Goal: Information Seeking & Learning: Learn about a topic

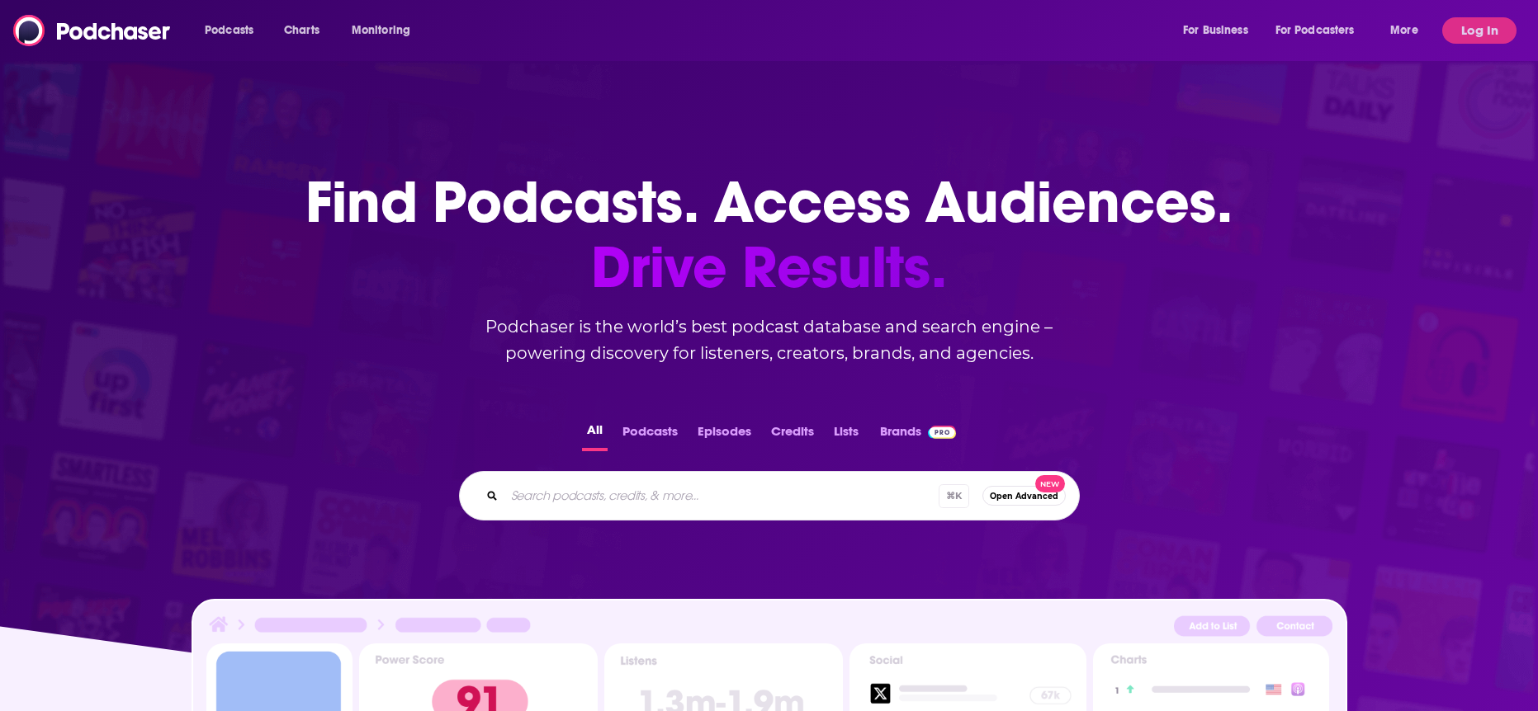
click at [595, 28] on div "Podcasts Charts Monitoring For Business For Podcasters More" at bounding box center [813, 30] width 1240 height 26
click at [1481, 29] on button "Log In" at bounding box center [1479, 30] width 74 height 26
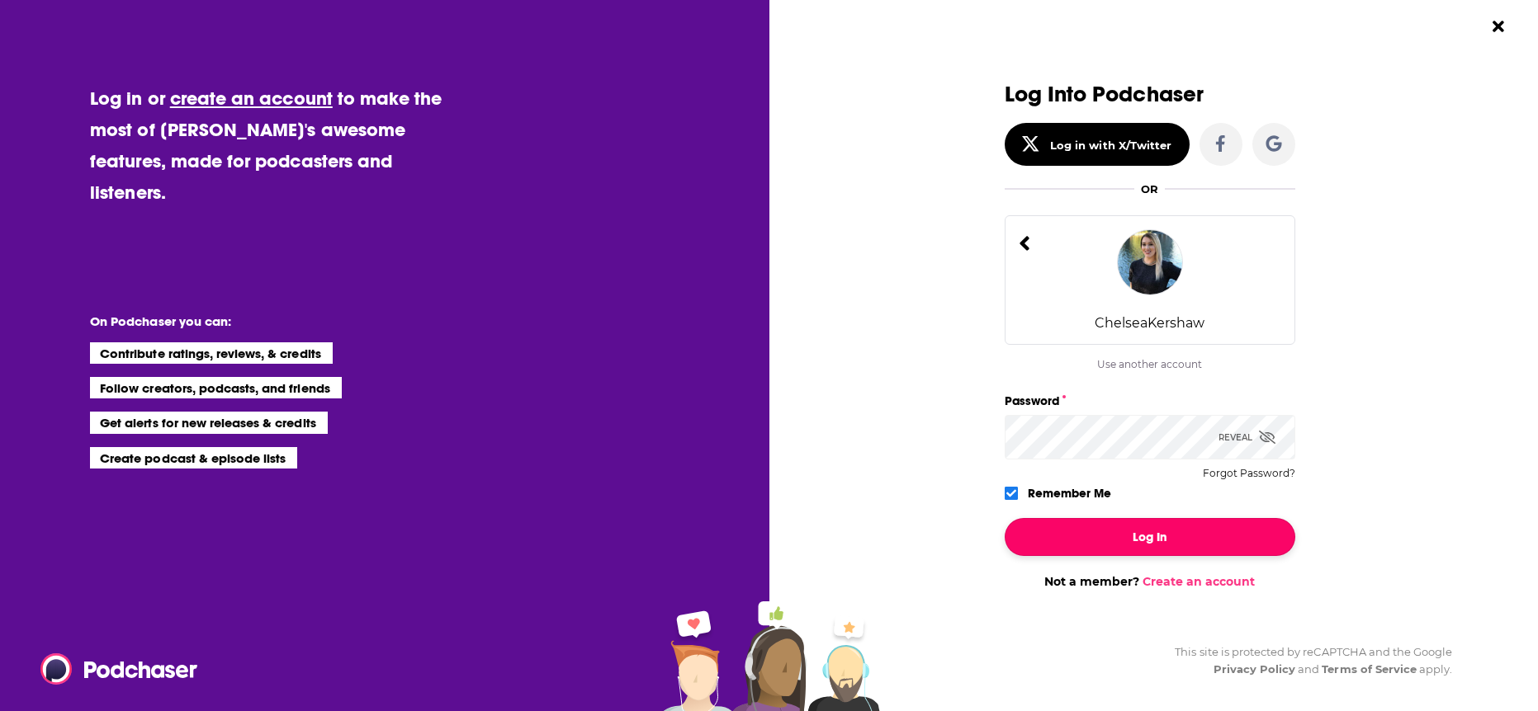
click at [1147, 541] on button "Log In" at bounding box center [1149, 537] width 291 height 38
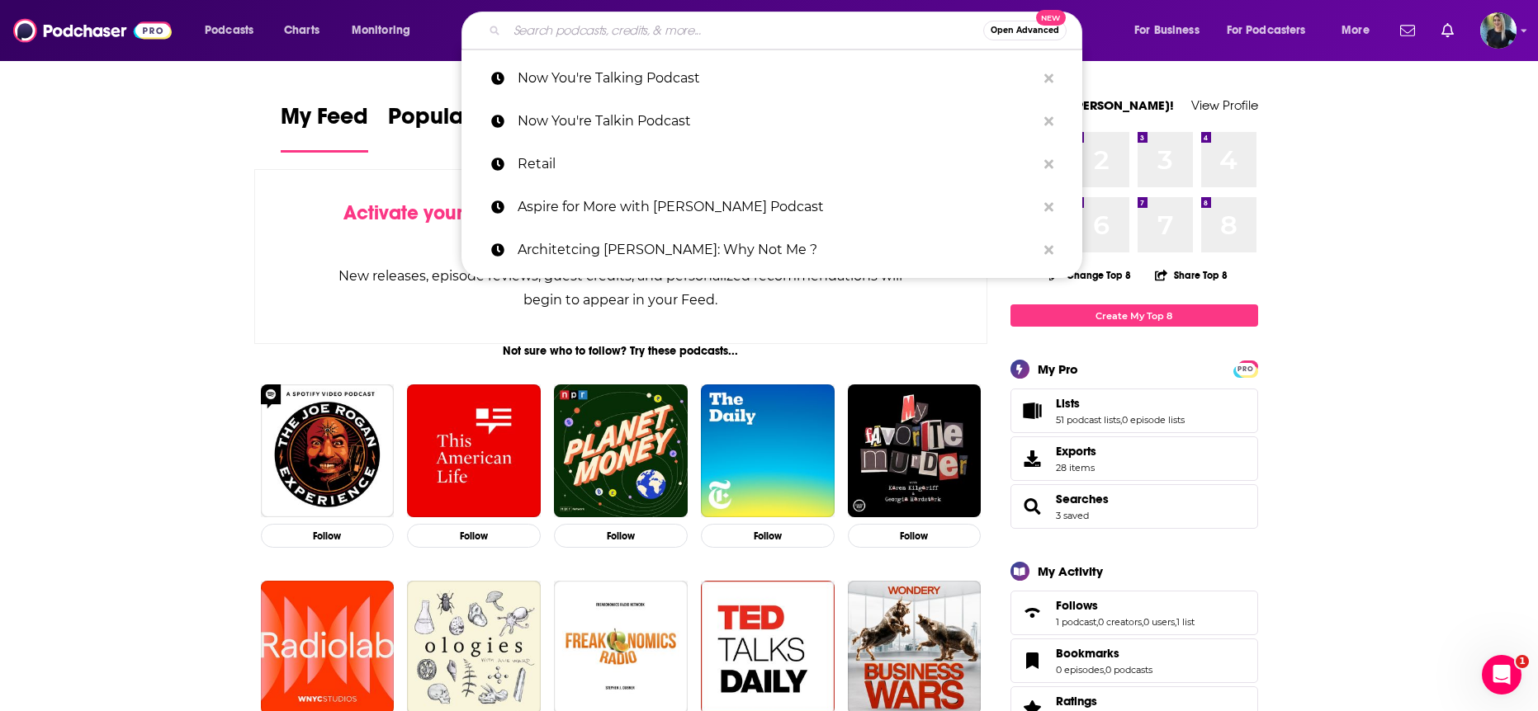
click at [726, 30] on input "Search podcasts, credits, & more..." at bounding box center [745, 30] width 476 height 26
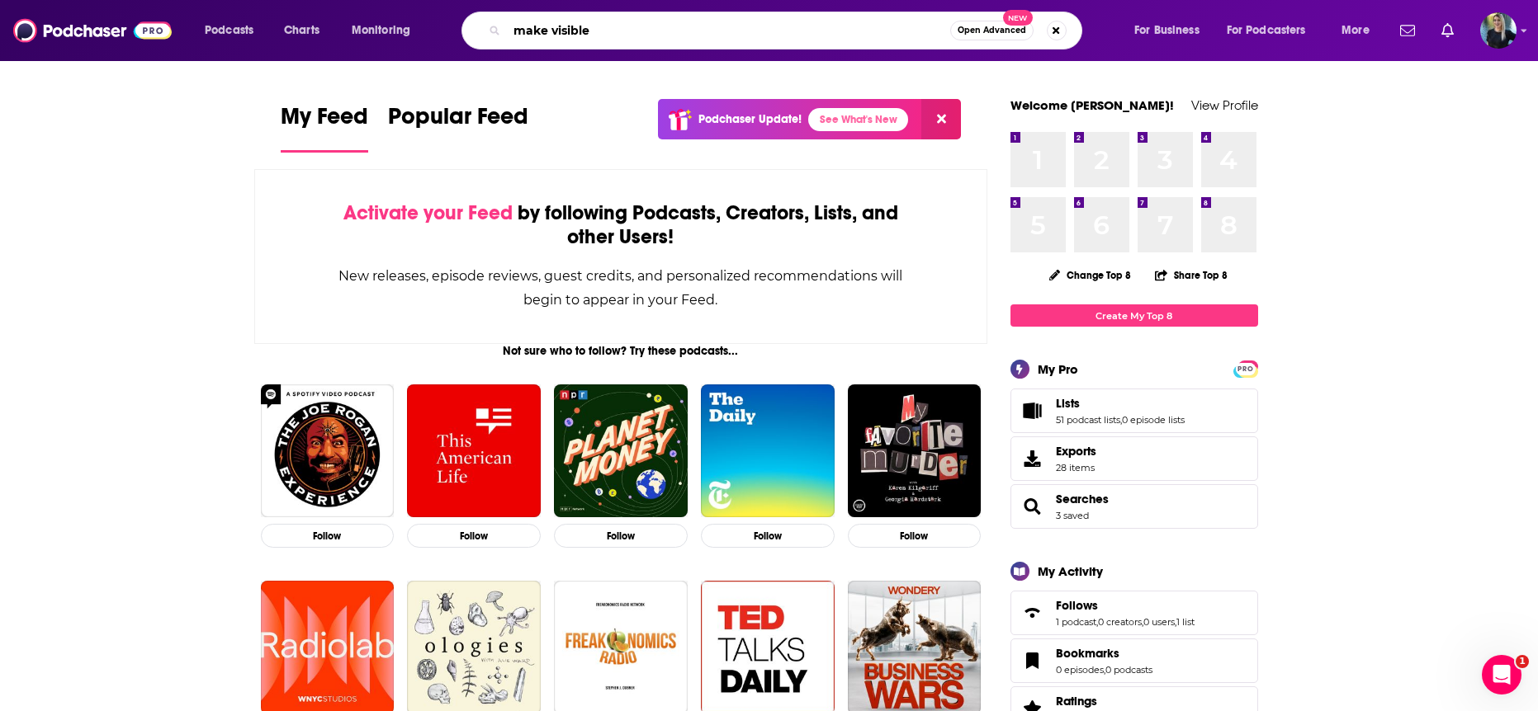
type input "make visible"
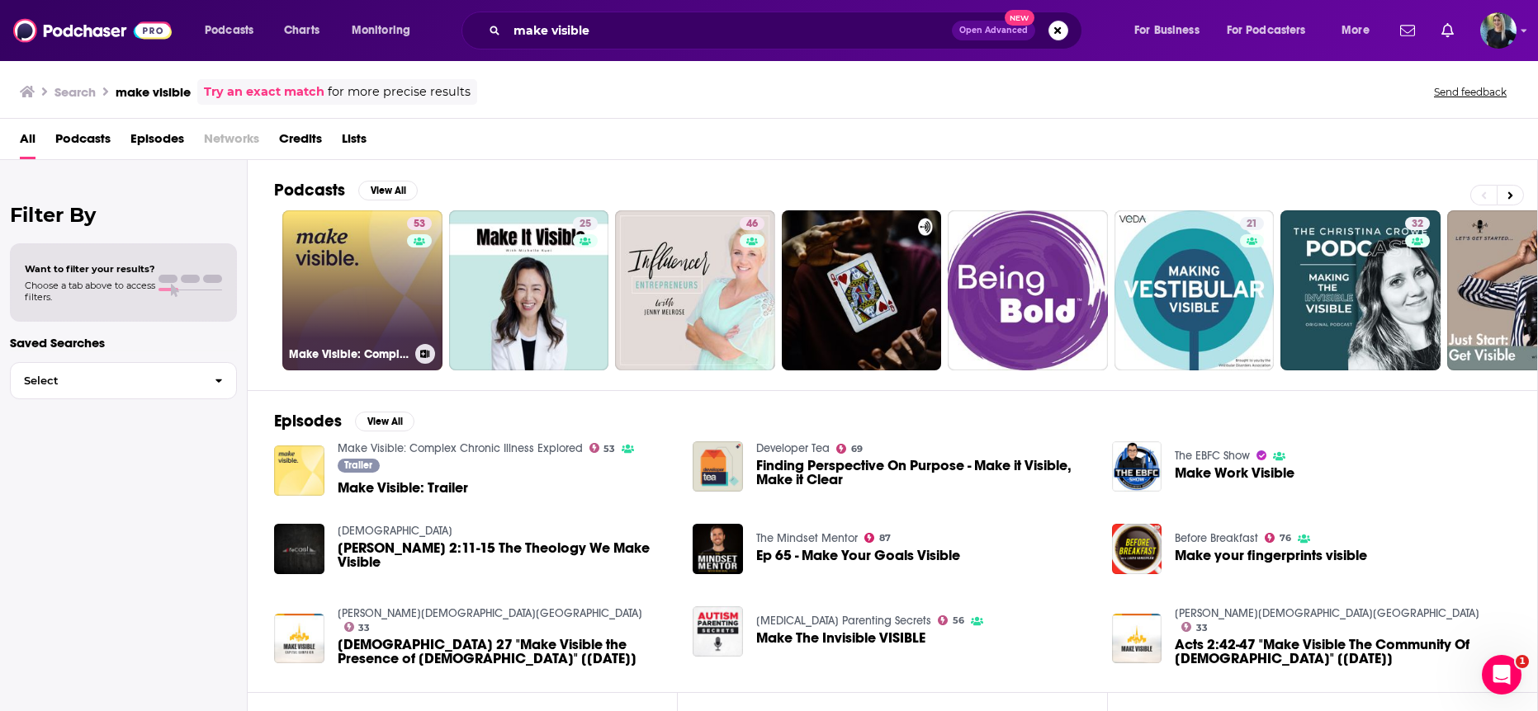
click at [353, 262] on link "53 Make Visible: Complex Chronic Illness Explored" at bounding box center [362, 290] width 160 height 160
